Goal: Transaction & Acquisition: Purchase product/service

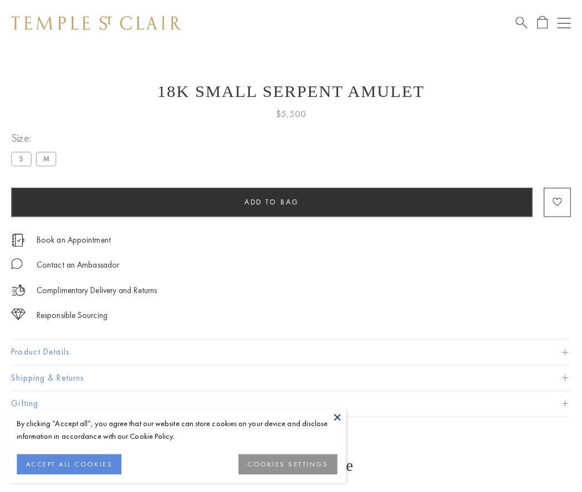
scroll to position [1, 0]
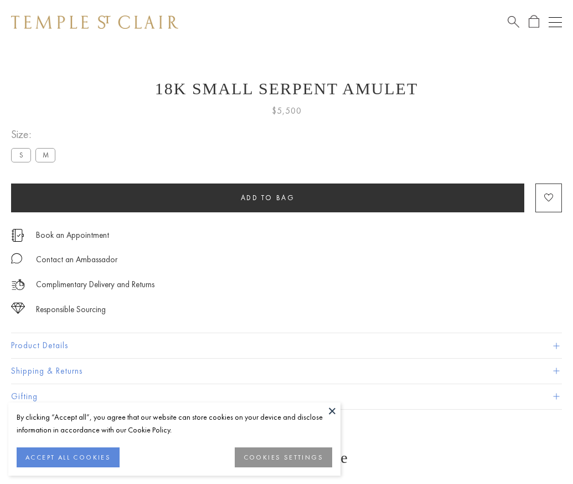
click at [268, 197] on span "Add to bag" at bounding box center [268, 197] width 54 height 9
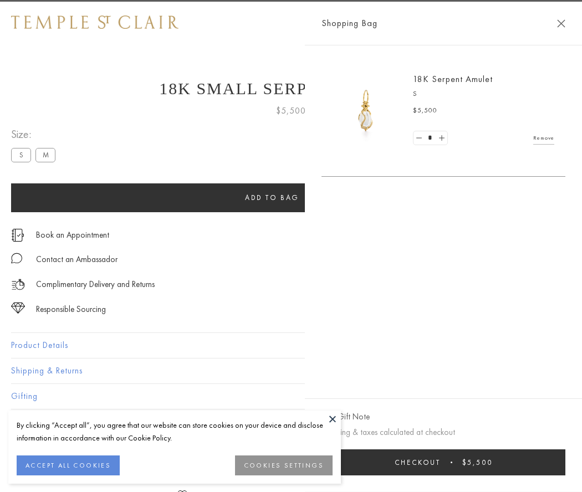
click at [554, 462] on button "Checkout $5,500" at bounding box center [443, 462] width 244 height 26
